Goal: Find specific page/section: Find specific page/section

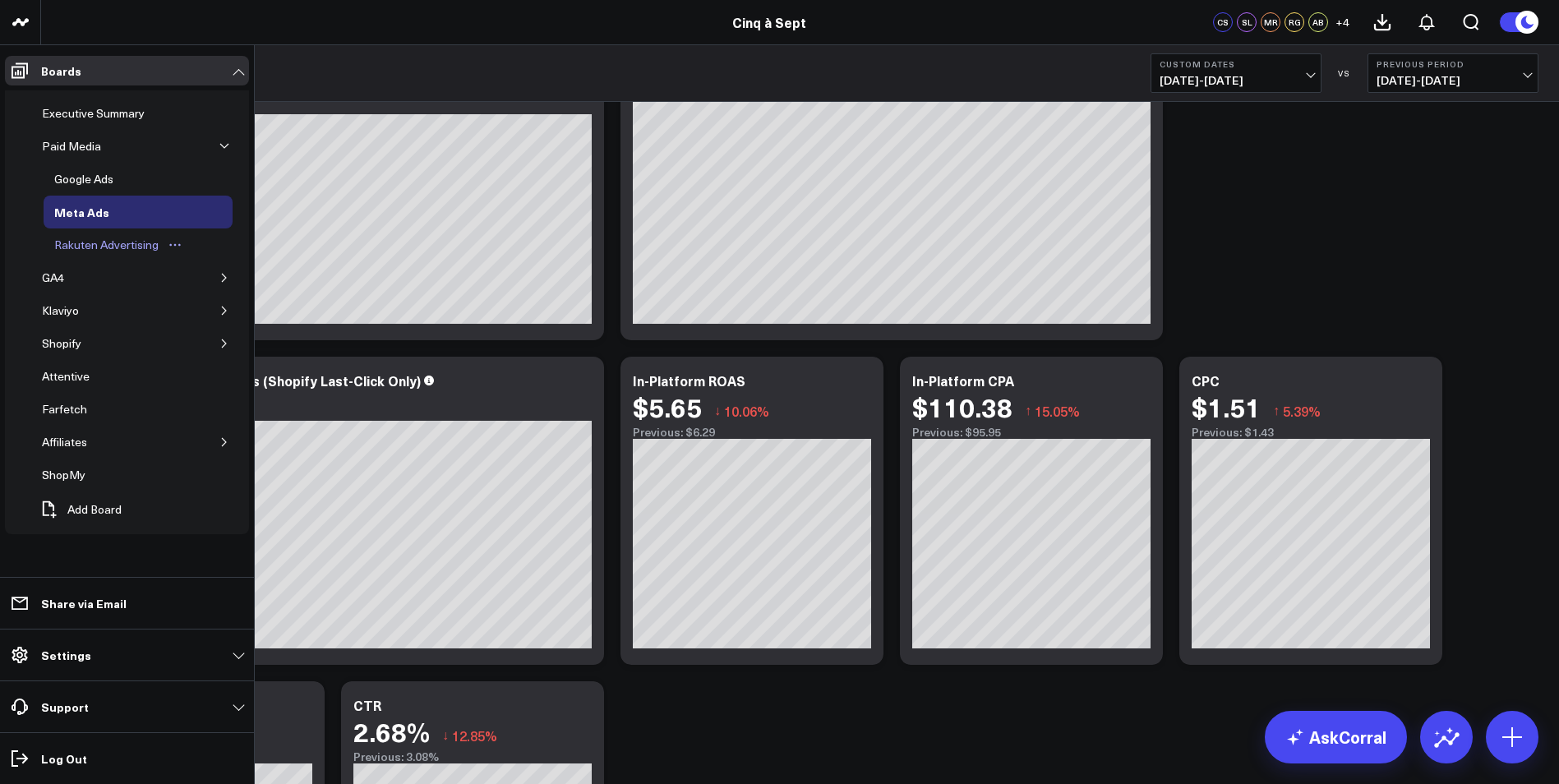
click at [117, 246] on div "Rakuten Advertising" at bounding box center [106, 245] width 112 height 20
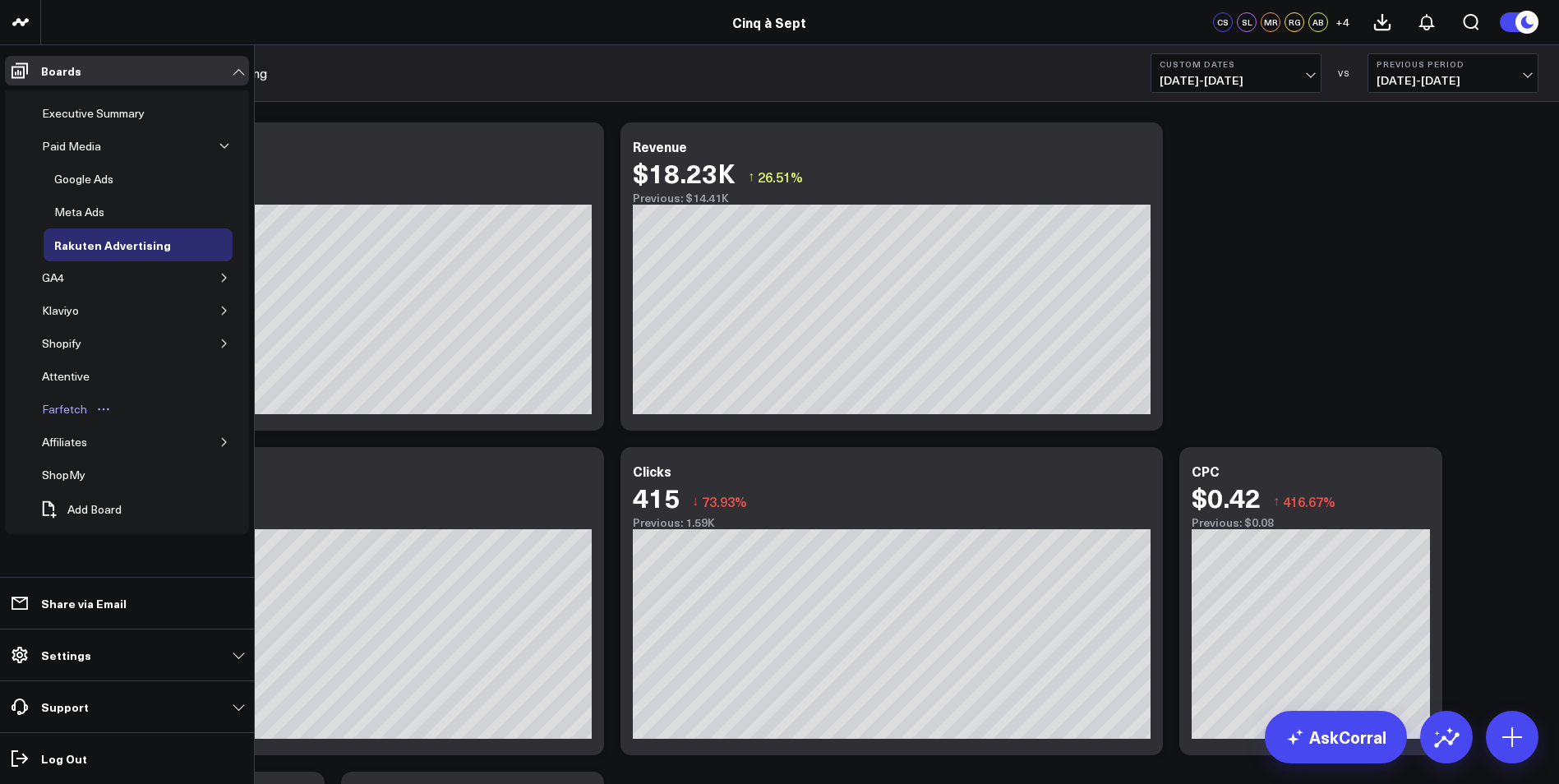
click at [120, 407] on link "Farfetch" at bounding box center [76, 409] width 91 height 33
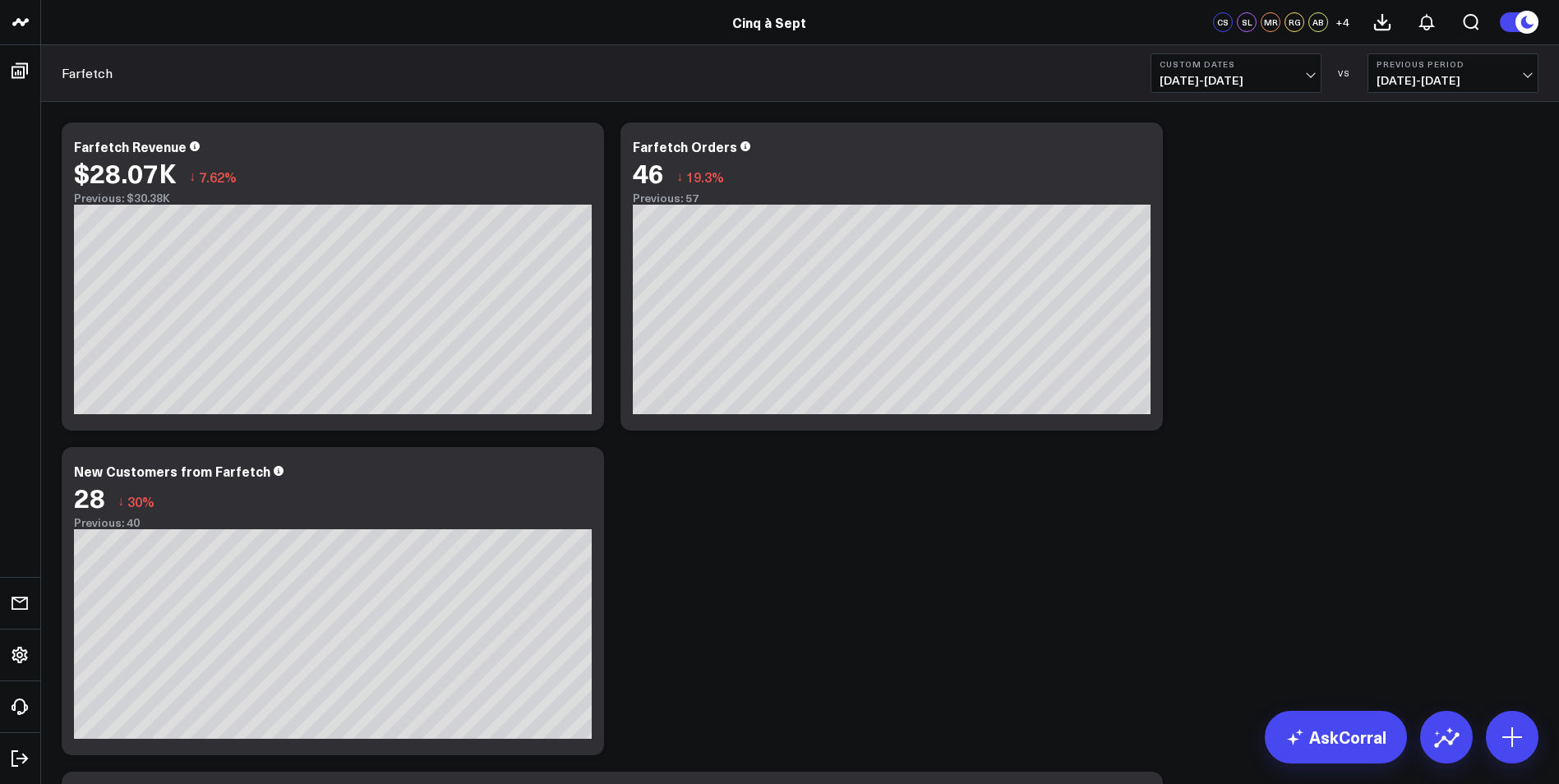
click at [1416, 54] on button "Previous Period 09/22/24 - 09/28/24" at bounding box center [1453, 73] width 171 height 39
click at [1421, 213] on link "No Comparison" at bounding box center [1453, 205] width 169 height 31
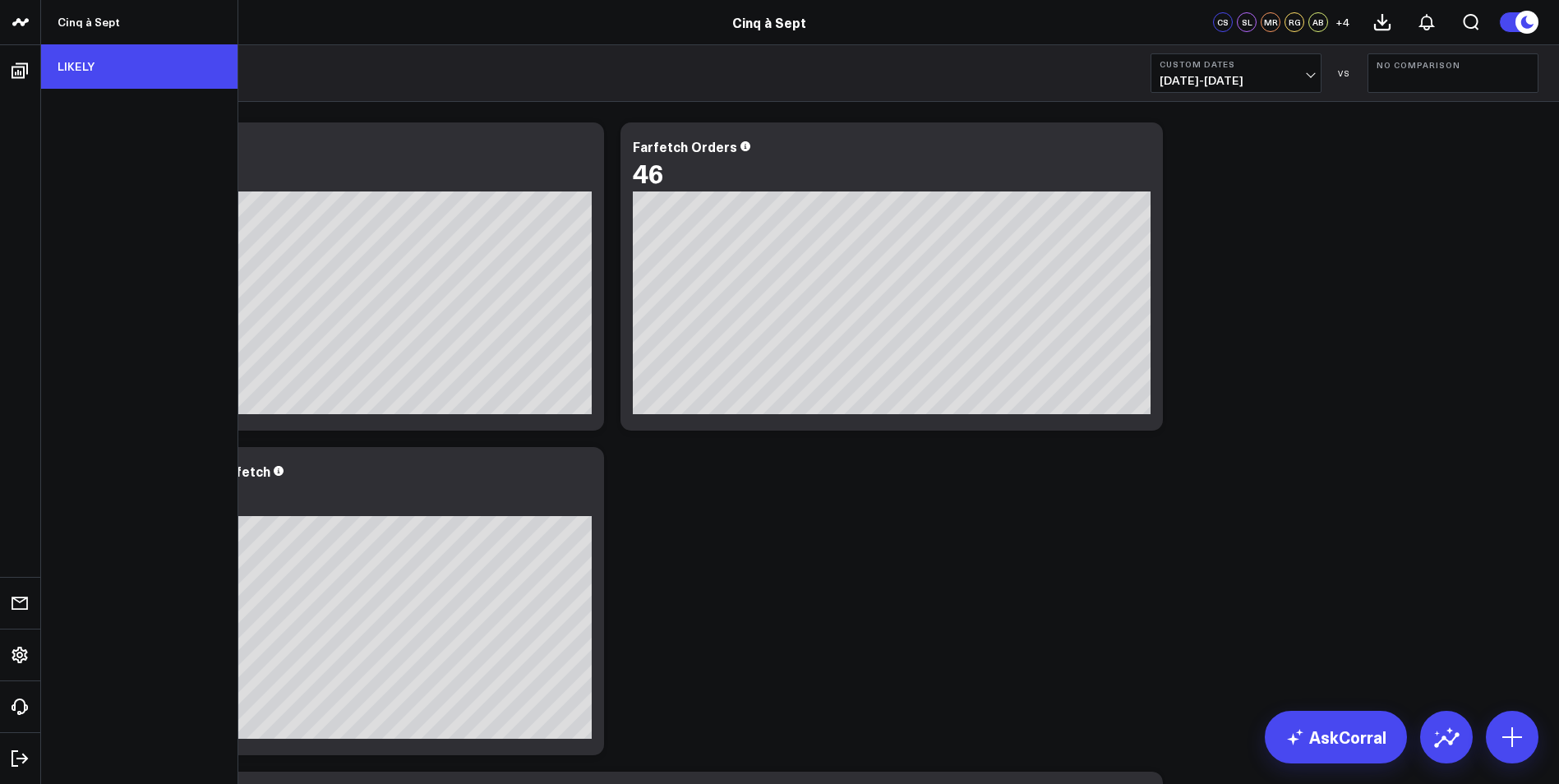
click at [77, 71] on link "LIKELY" at bounding box center [139, 66] width 196 height 44
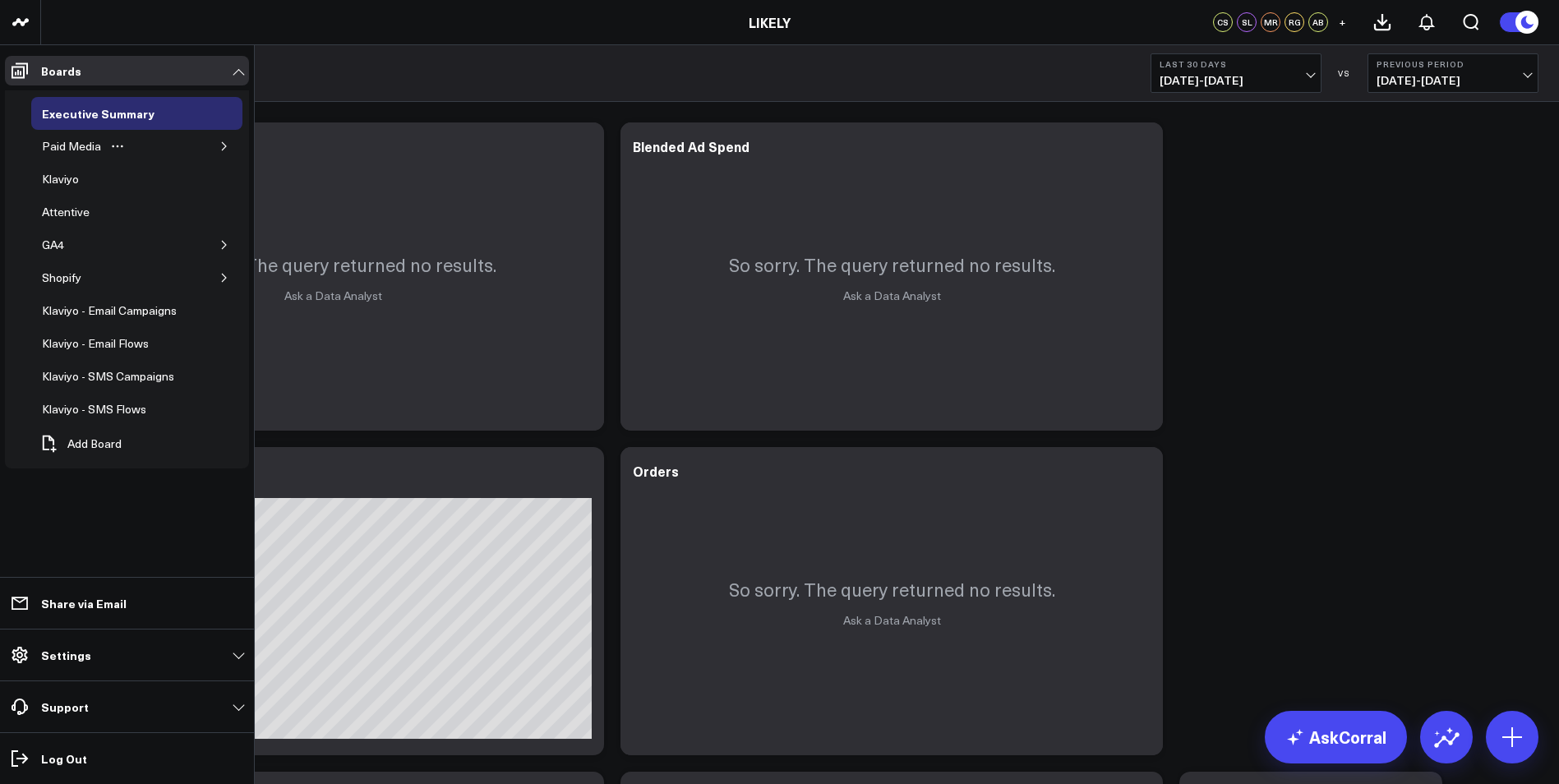
click at [214, 143] on div "Paid Media" at bounding box center [136, 146] width 211 height 33
click at [226, 152] on button "button" at bounding box center [224, 146] width 16 height 16
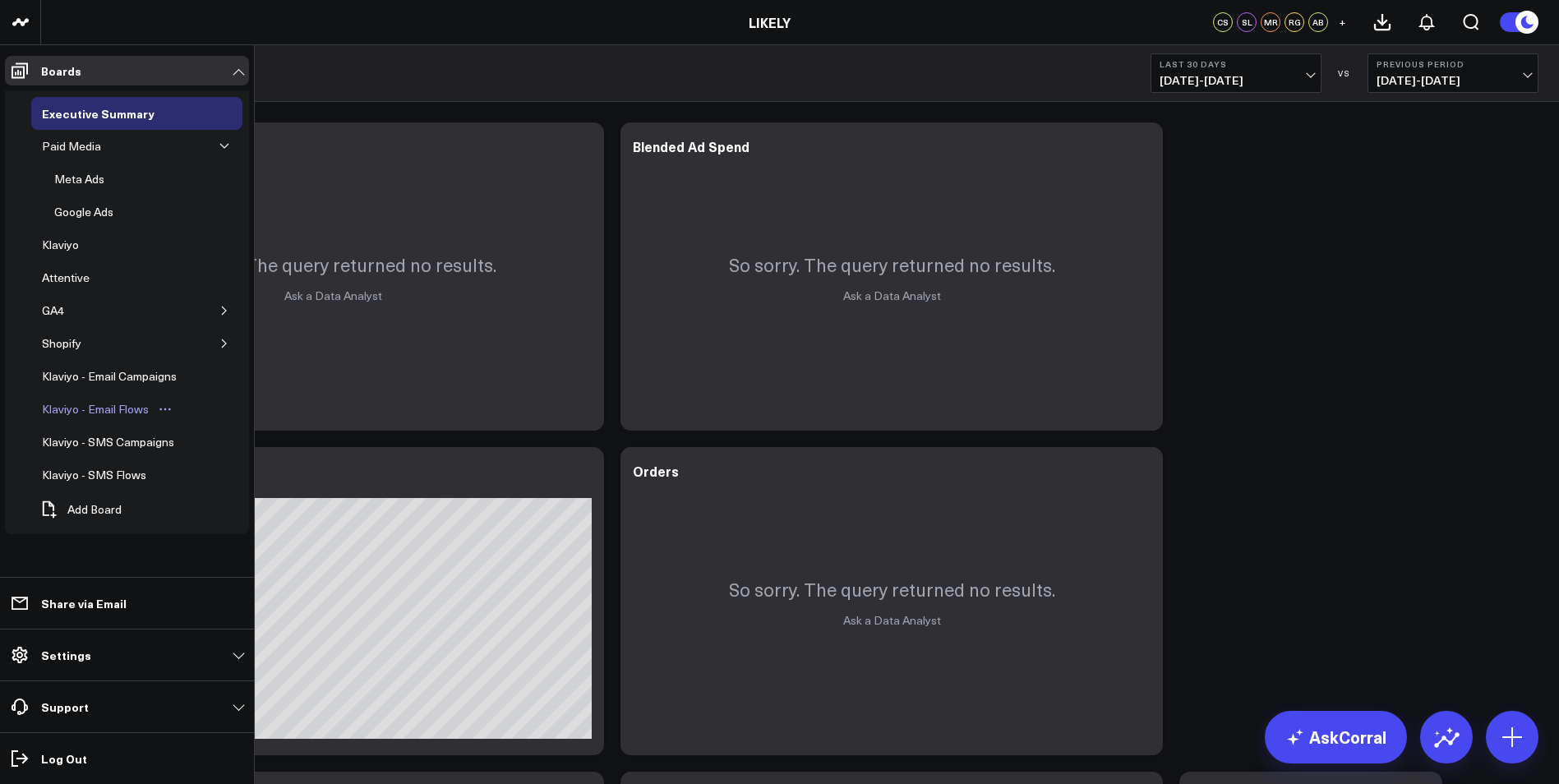
click at [134, 413] on div "Klaviyo - Email Flows" at bounding box center [95, 409] width 115 height 20
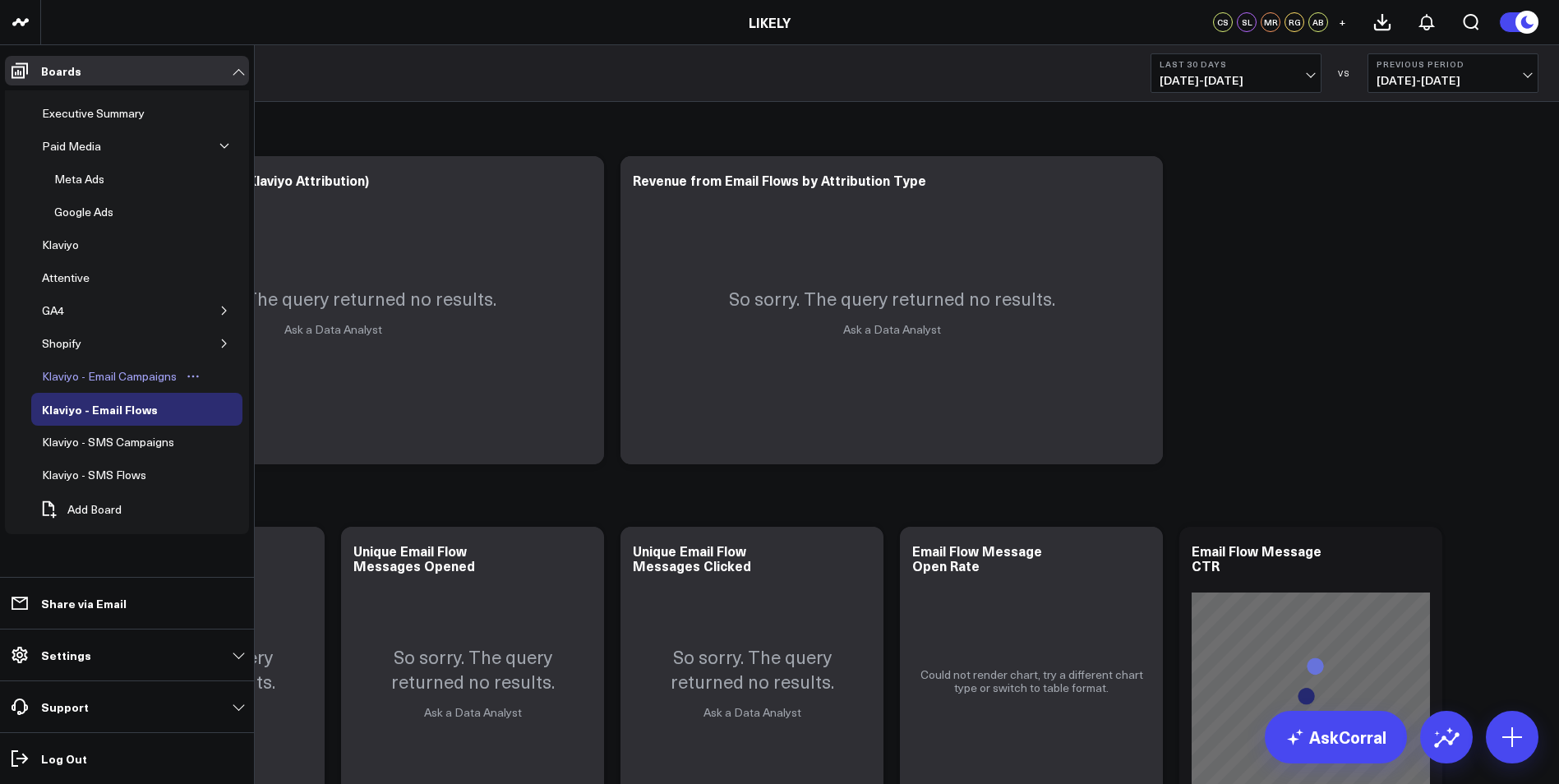
click at [111, 382] on div "Klaviyo - Email Campaigns" at bounding box center [109, 376] width 143 height 20
